Goal: Task Accomplishment & Management: Manage account settings

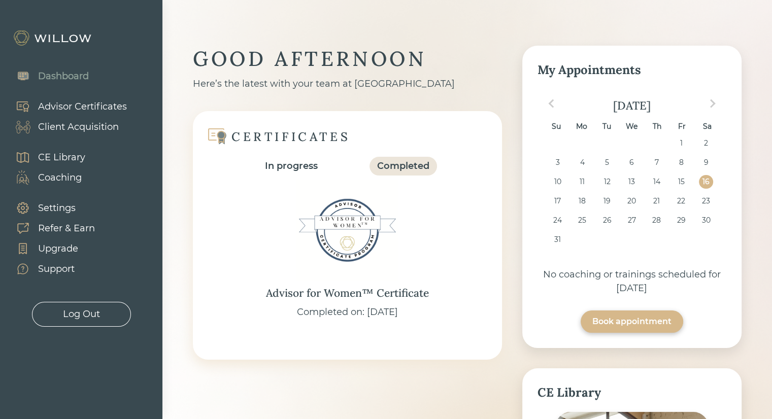
click at [74, 123] on div "Client Acquisition" at bounding box center [78, 127] width 81 height 14
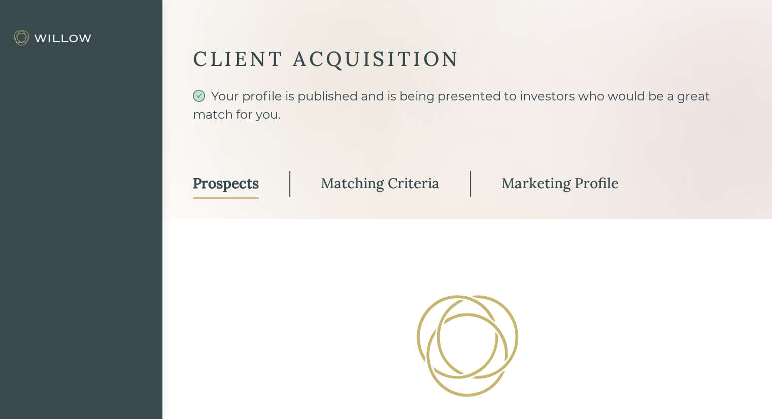
select select "3"
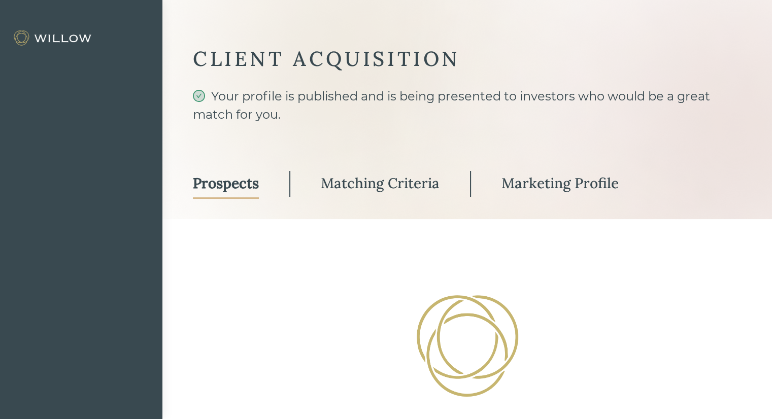
select select "3"
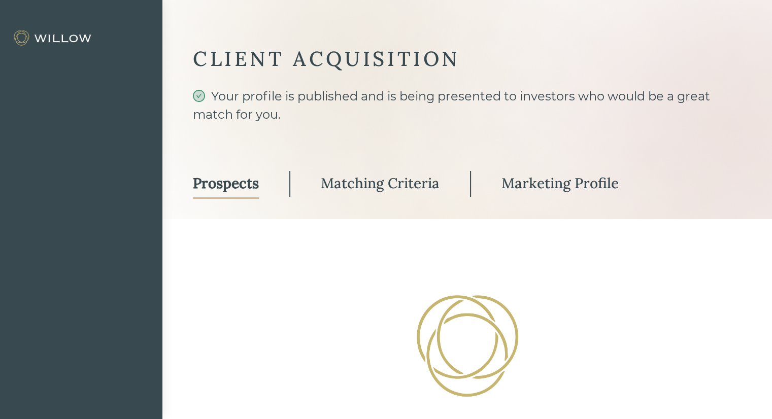
select select "3"
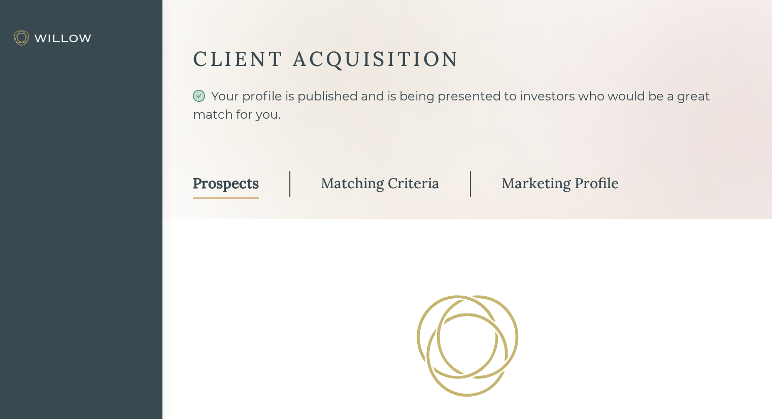
select select "3"
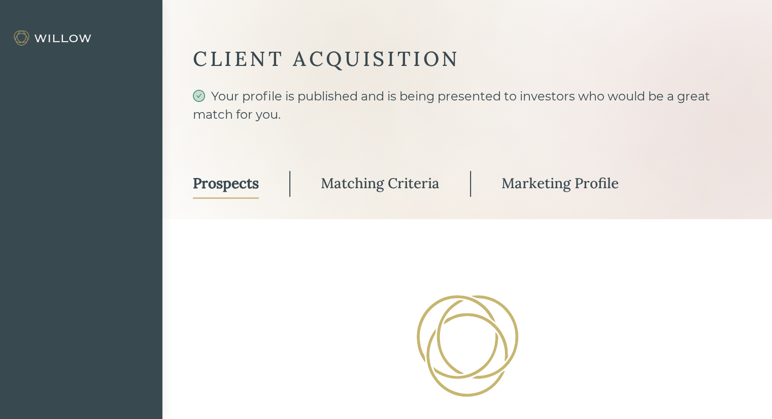
select select "3"
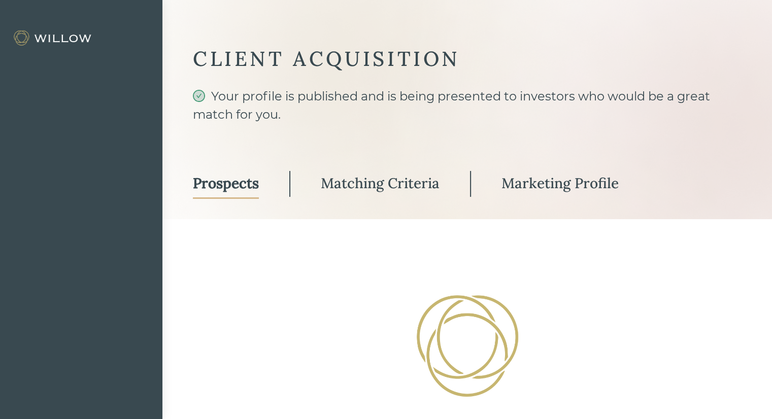
select select "3"
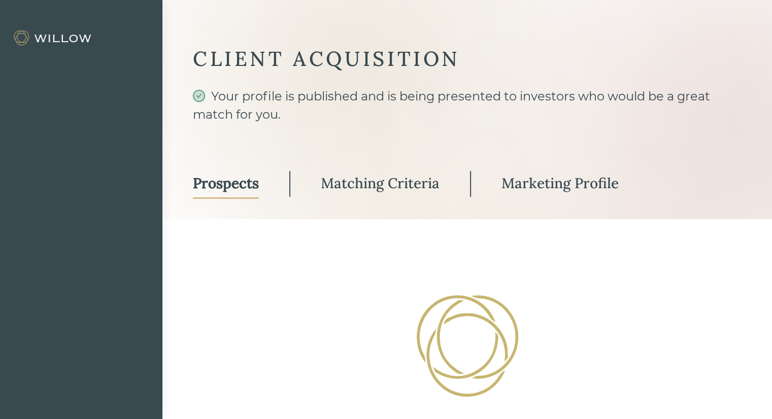
select select "3"
select select "10"
